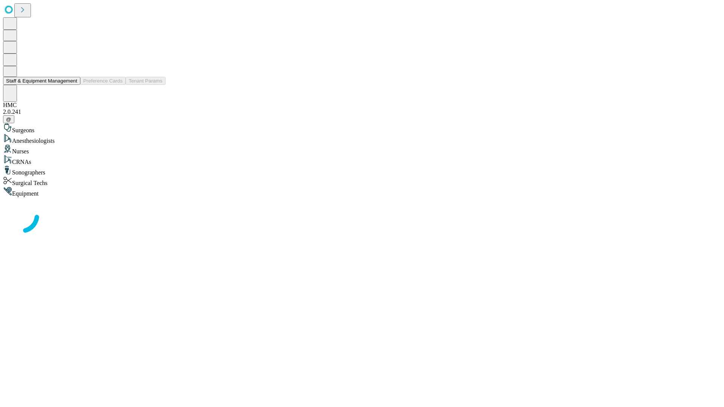
click at [72, 85] on button "Staff & Equipment Management" at bounding box center [41, 81] width 77 height 8
